Goal: Task Accomplishment & Management: Manage account settings

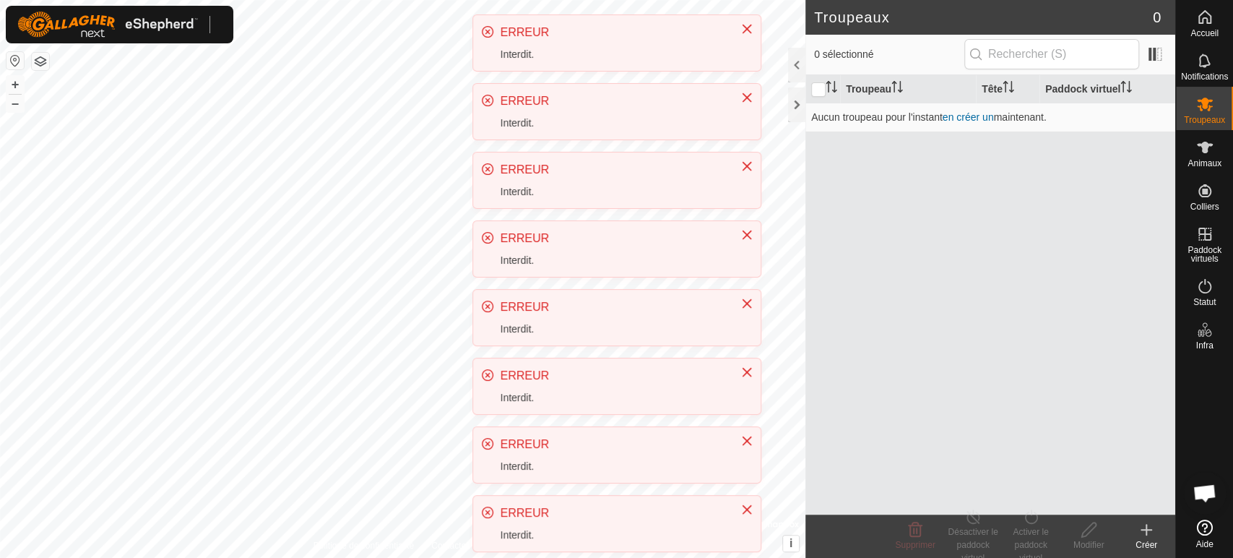
scroll to position [300, 0]
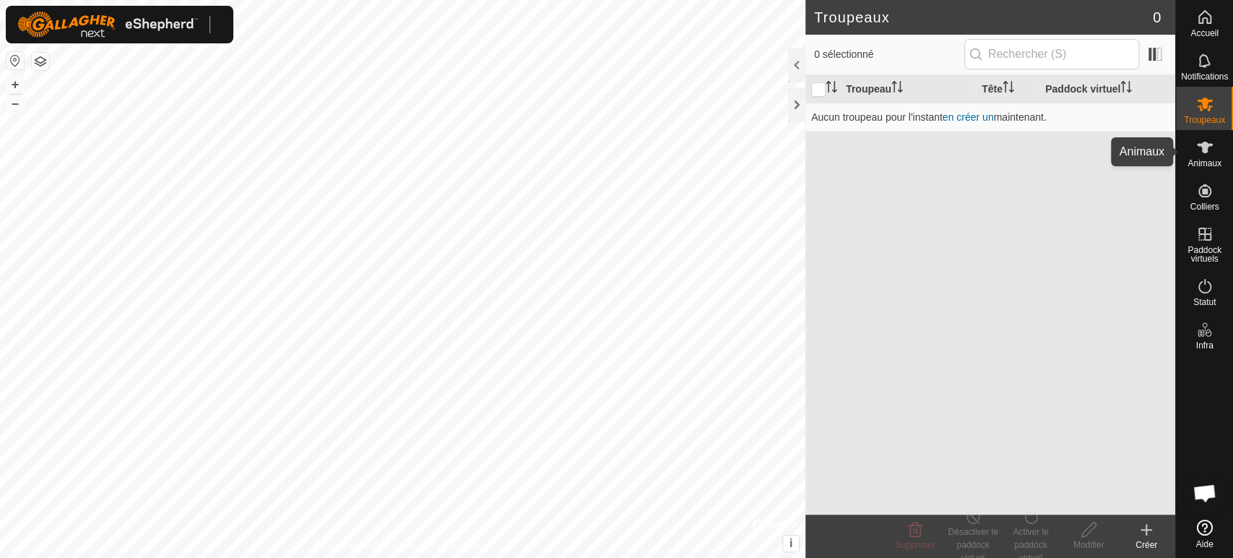
click at [1206, 160] on span "Animaux" at bounding box center [1204, 163] width 34 height 9
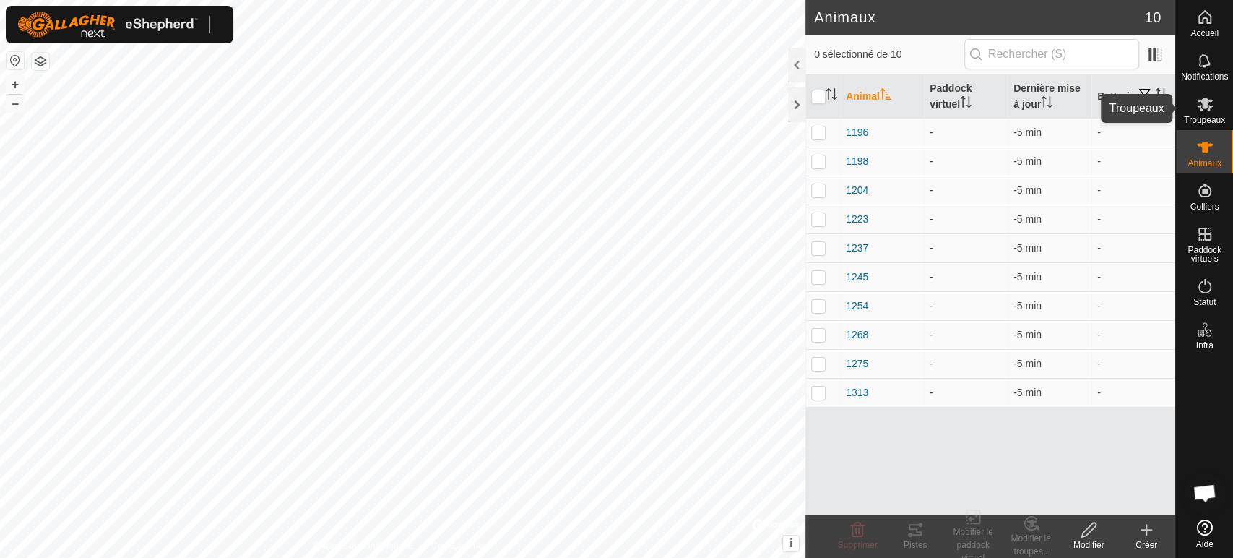
click at [1210, 108] on icon at bounding box center [1204, 103] width 17 height 17
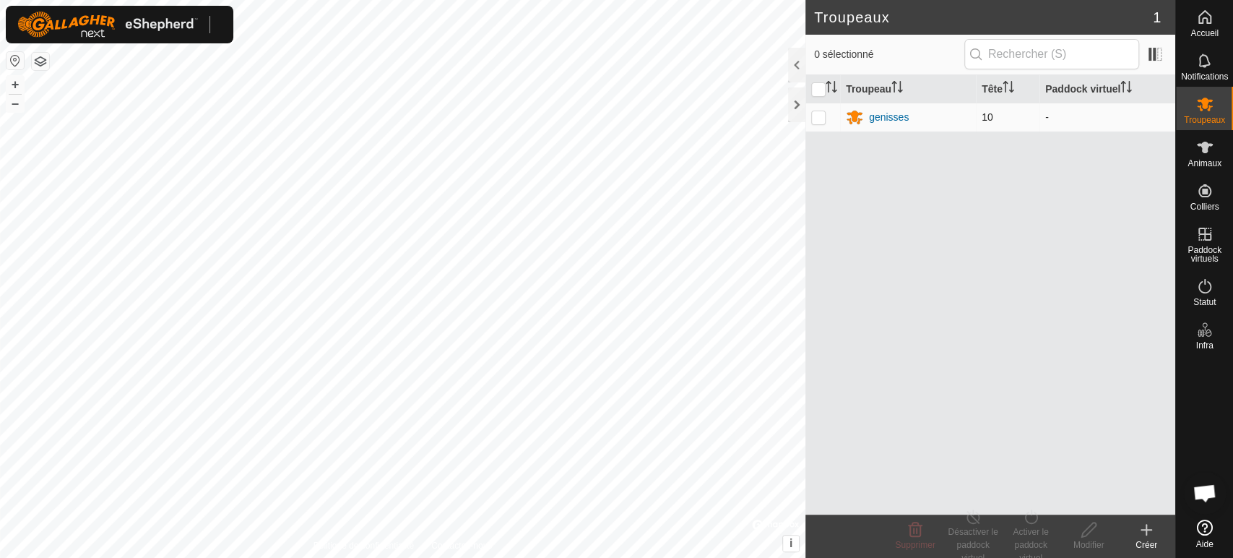
click at [821, 113] on p-checkbox at bounding box center [818, 117] width 14 height 12
checkbox input "true"
click at [884, 114] on div "genisses" at bounding box center [889, 117] width 40 height 15
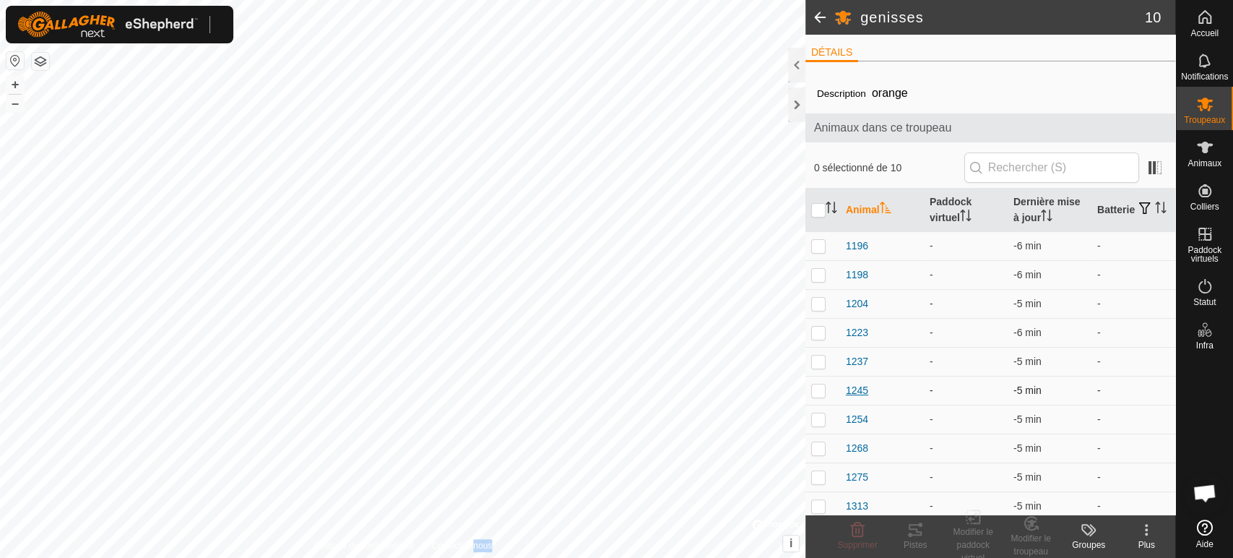
scroll to position [6, 0]
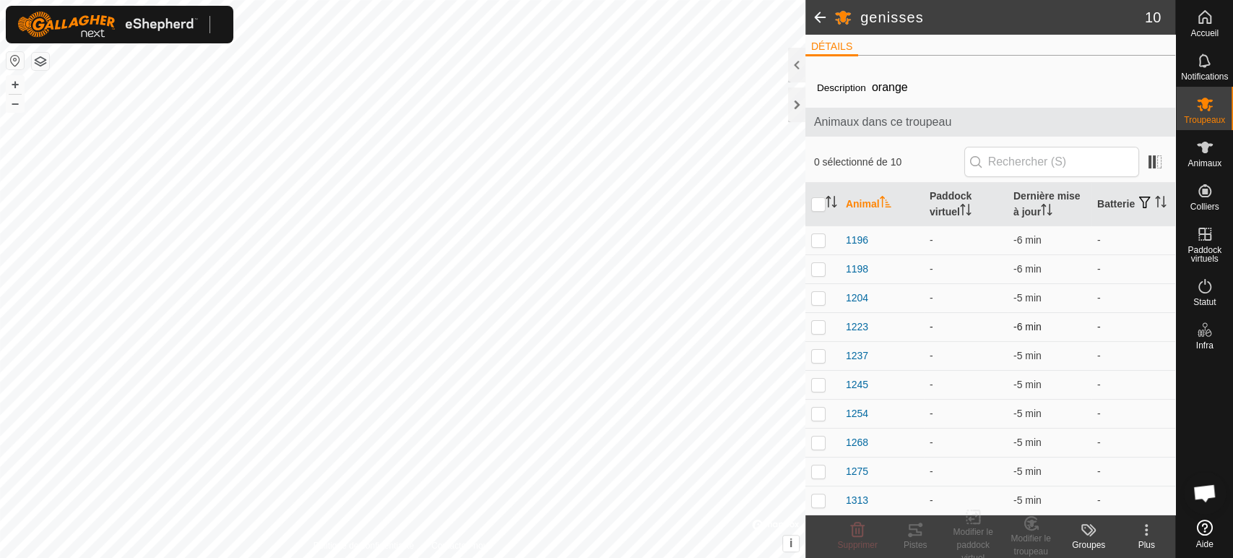
drag, startPoint x: 817, startPoint y: 321, endPoint x: 828, endPoint y: 323, distance: 11.0
click at [818, 321] on p-checkbox at bounding box center [818, 327] width 14 height 12
click at [1028, 529] on icon at bounding box center [1030, 522] width 12 height 13
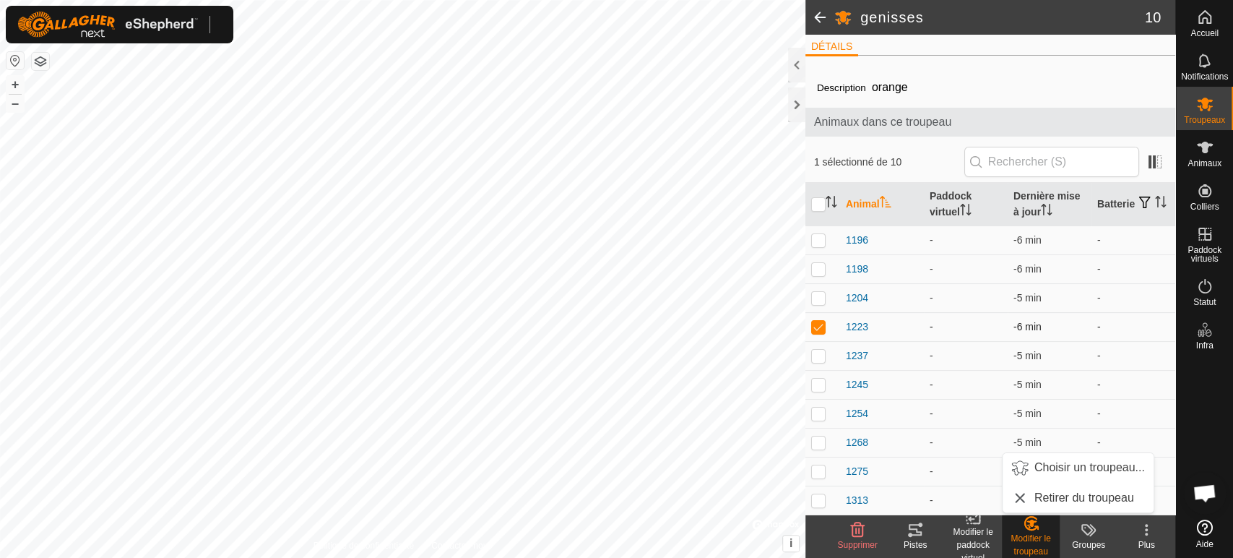
click at [821, 328] on p-checkbox at bounding box center [818, 327] width 14 height 12
checkbox input "false"
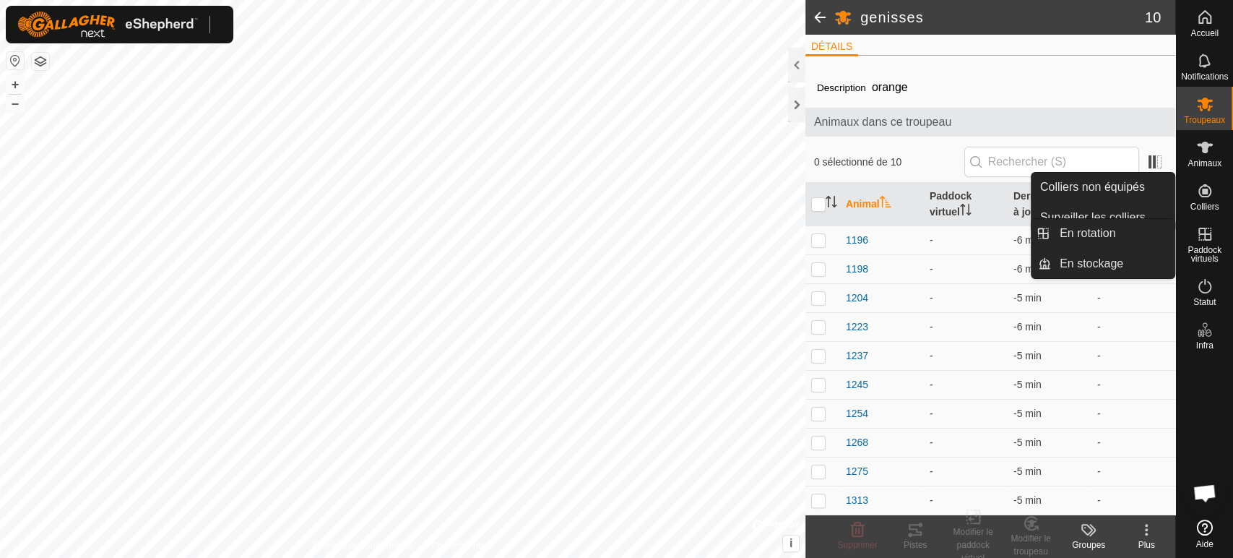
click at [1216, 241] on es-virtualpaddocks-svg-icon at bounding box center [1205, 233] width 26 height 23
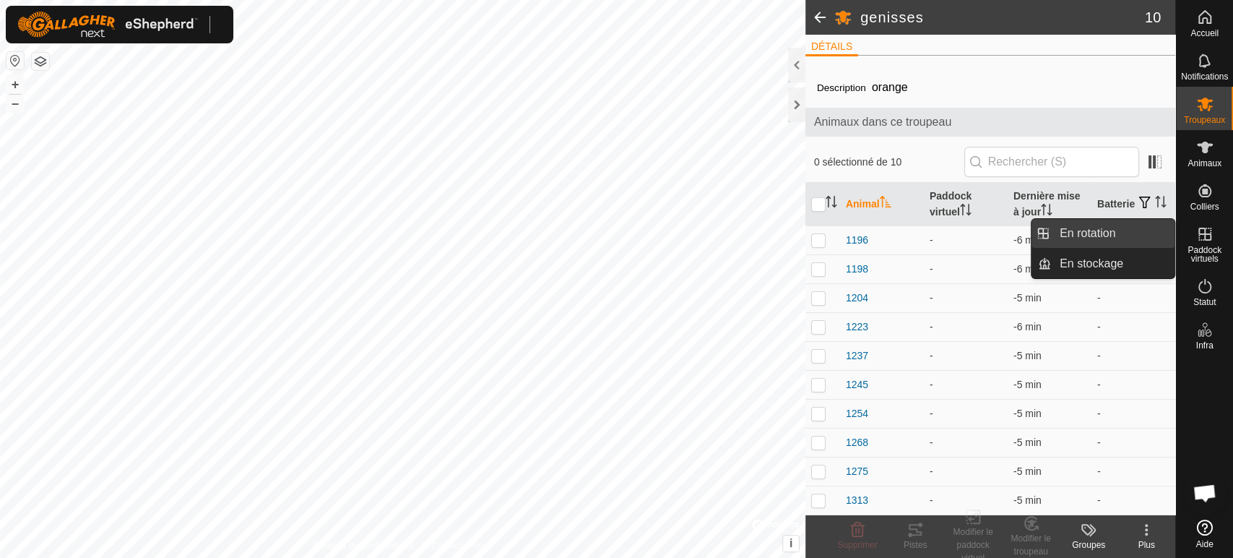
click at [1120, 234] on link "En rotation" at bounding box center [1113, 233] width 124 height 29
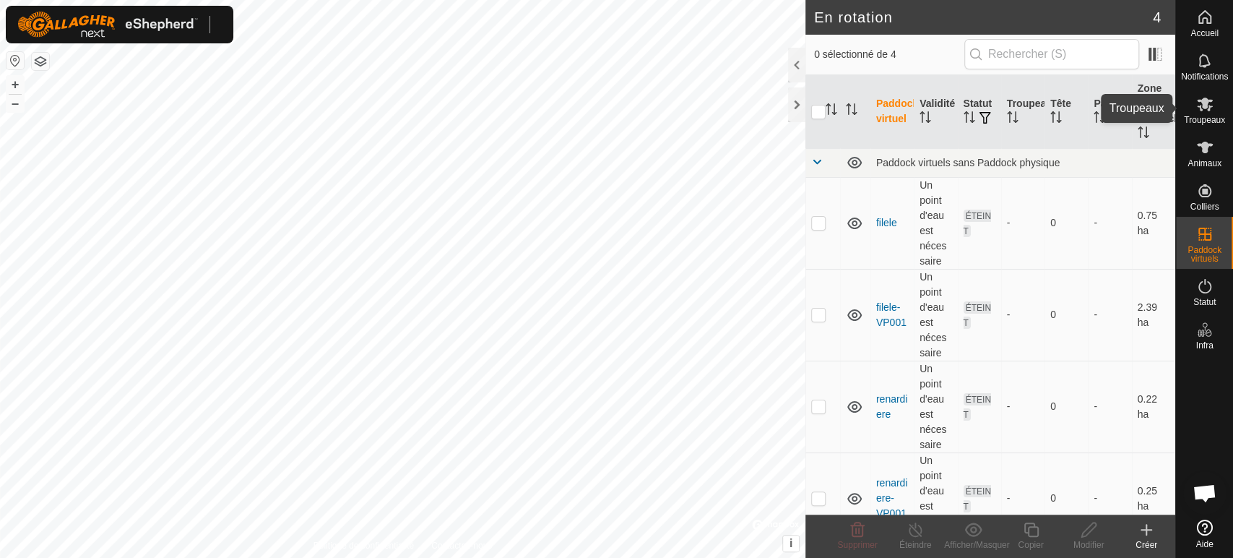
click at [1200, 108] on icon at bounding box center [1205, 105] width 16 height 14
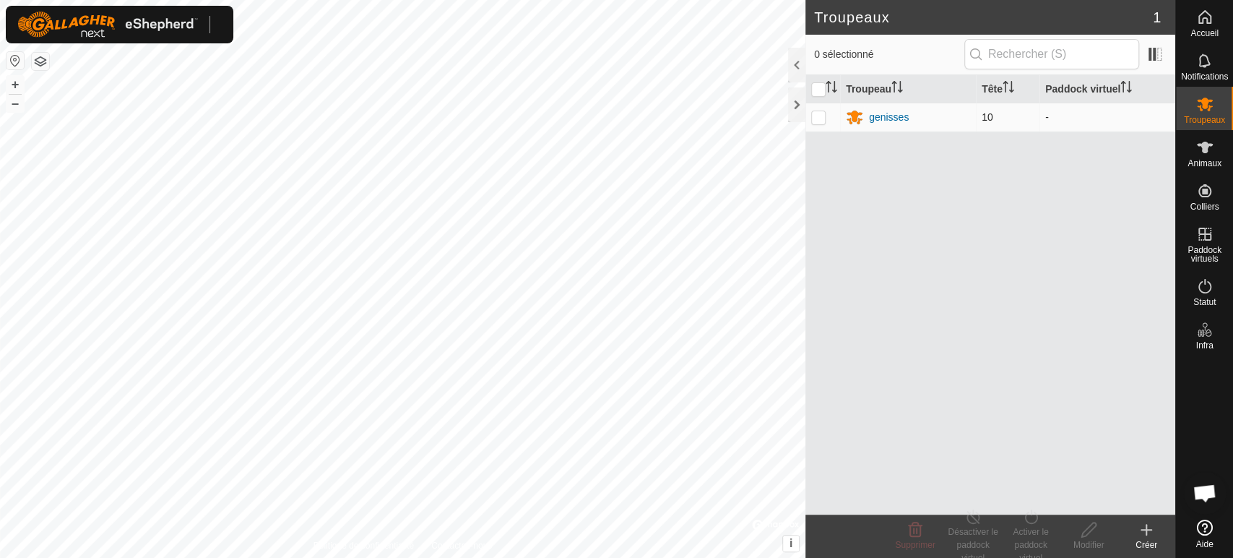
click at [814, 116] on p-checkbox at bounding box center [818, 117] width 14 height 12
checkbox input "true"
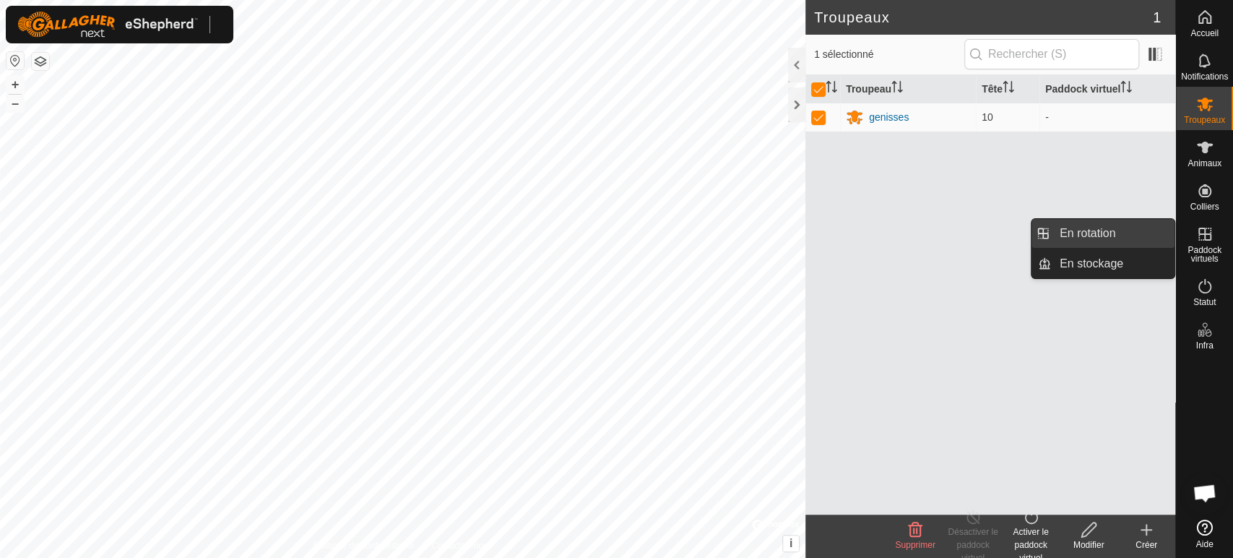
click at [1121, 233] on link "En rotation" at bounding box center [1113, 233] width 124 height 29
